Goal: Navigation & Orientation: Find specific page/section

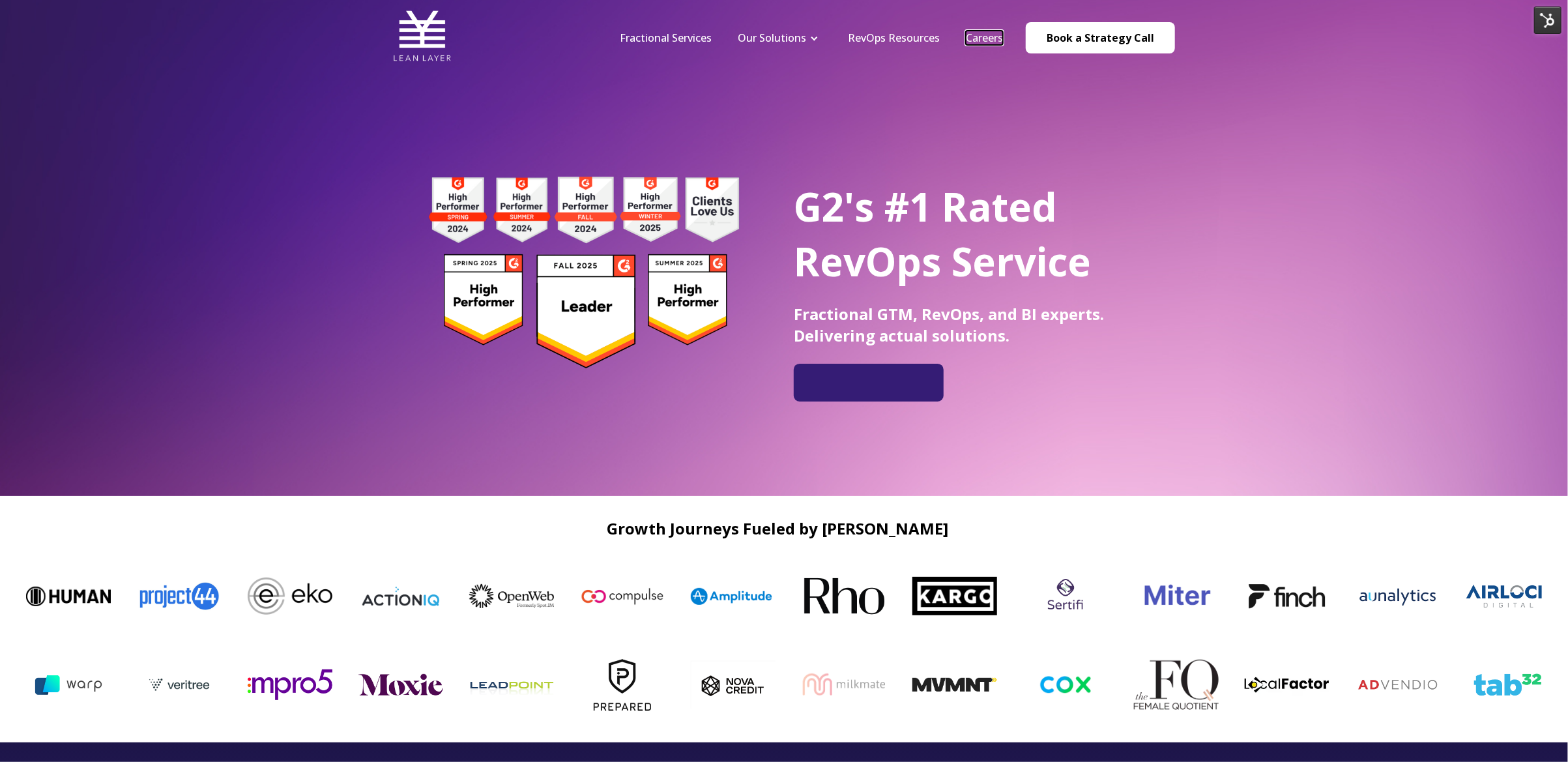
click at [985, 33] on link "Careers" at bounding box center [984, 38] width 38 height 14
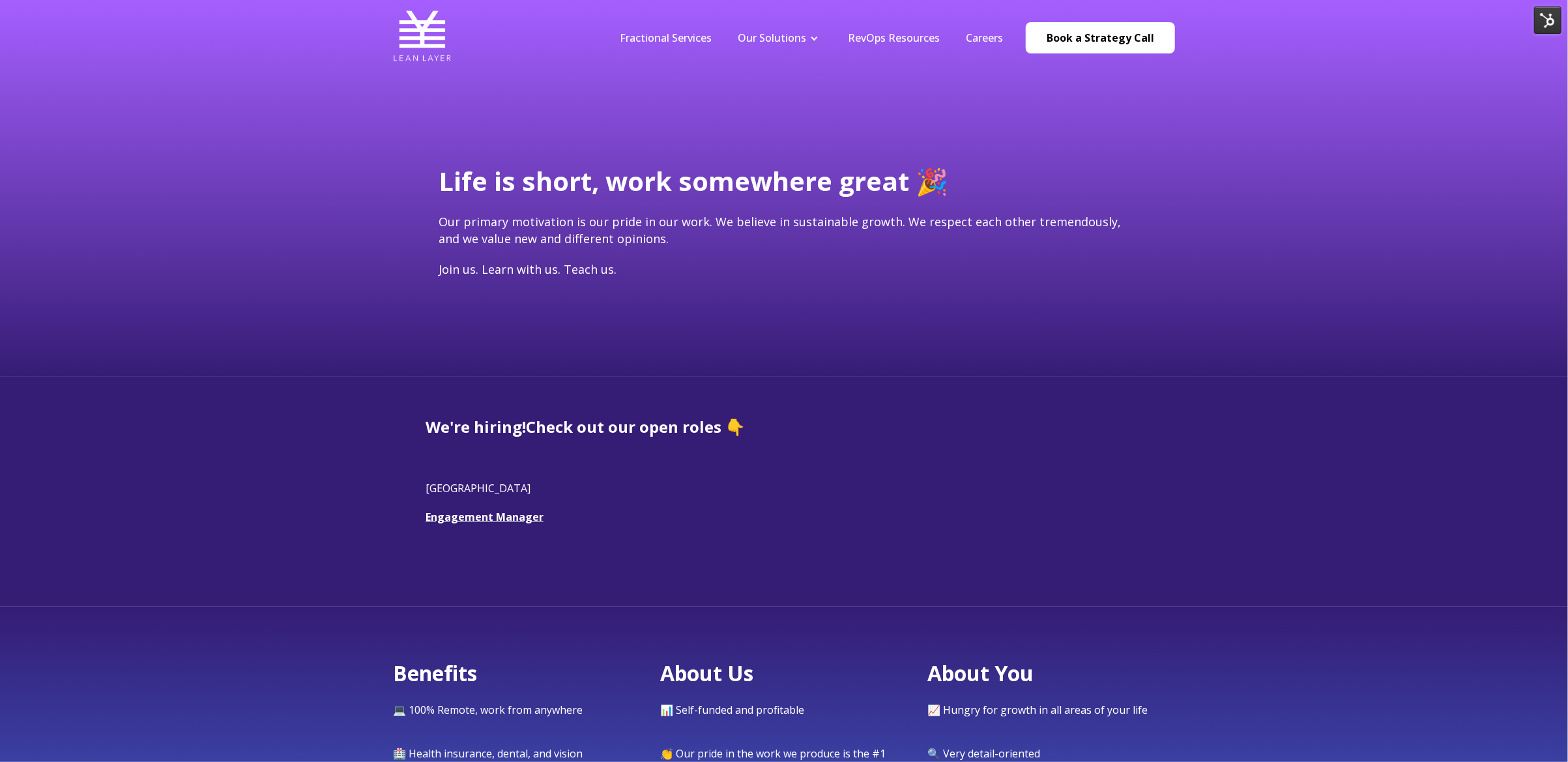
click at [435, 100] on div "Life is short, work somewhere great 🎉 Our primary motivation is our pride in ou…" at bounding box center [784, 188] width 1568 height 377
click at [248, 368] on div "Life is short, work somewhere great 🎉 Our primary motivation is our pride in ou…" at bounding box center [784, 188] width 1568 height 377
